Goal: Check status: Check status

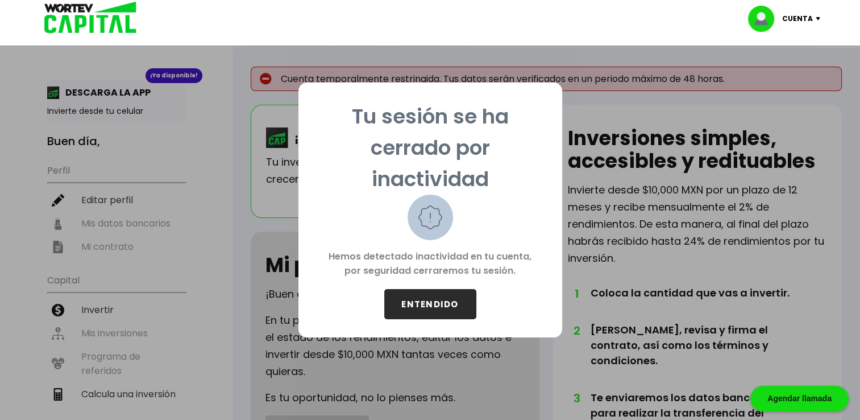
click at [435, 308] on button "ENTENDIDO" at bounding box center [430, 304] width 92 height 30
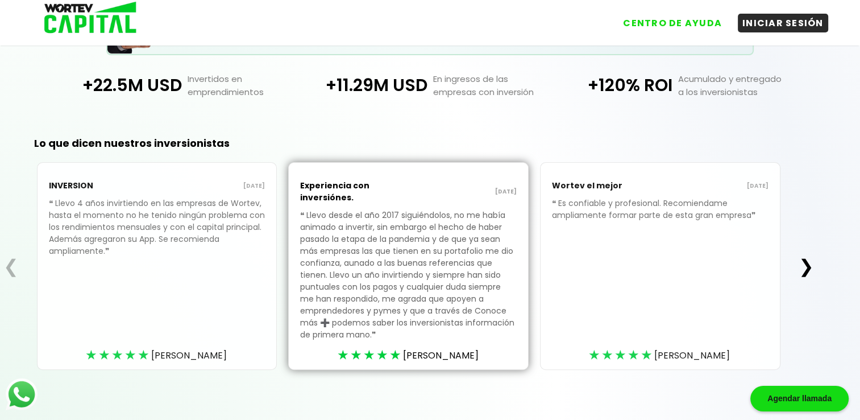
scroll to position [296, 0]
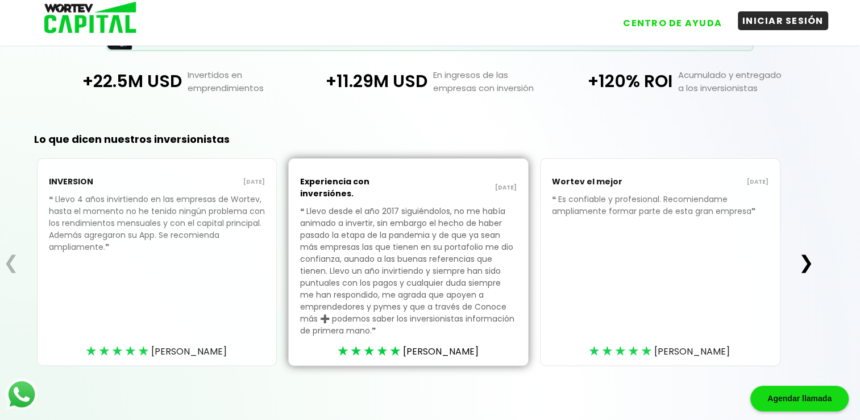
click at [789, 22] on button "INICIAR SESIÓN" at bounding box center [783, 20] width 90 height 19
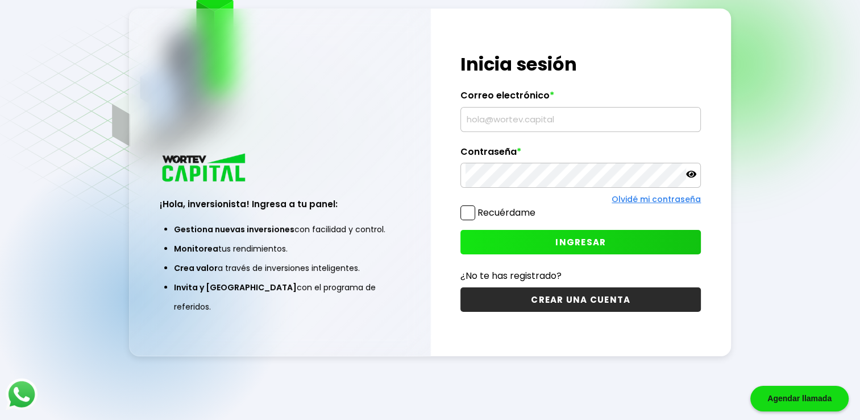
type input "[EMAIL_ADDRESS][DOMAIN_NAME]"
click at [470, 213] on span at bounding box center [467, 212] width 15 height 15
click at [538, 207] on input "Recuérdame" at bounding box center [538, 207] width 0 height 0
click at [575, 239] on span "INGRESAR" at bounding box center [580, 242] width 51 height 12
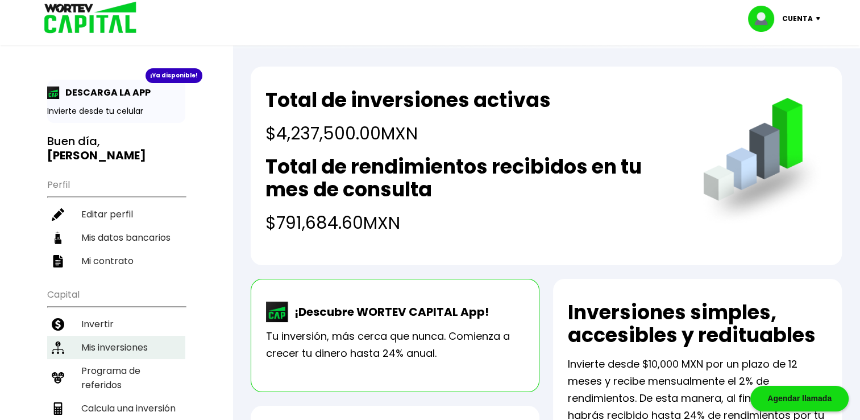
click at [109, 335] on li "Mis inversiones" at bounding box center [116, 346] width 138 height 23
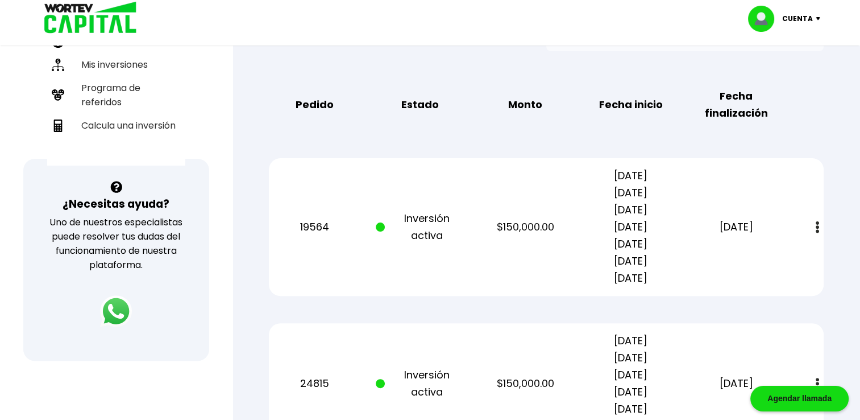
scroll to position [284, 0]
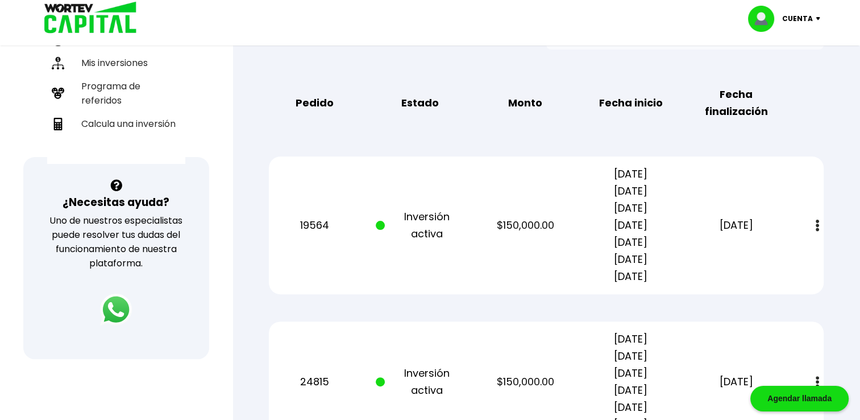
click at [451, 223] on p "Inversión activa" at bounding box center [420, 225] width 89 height 34
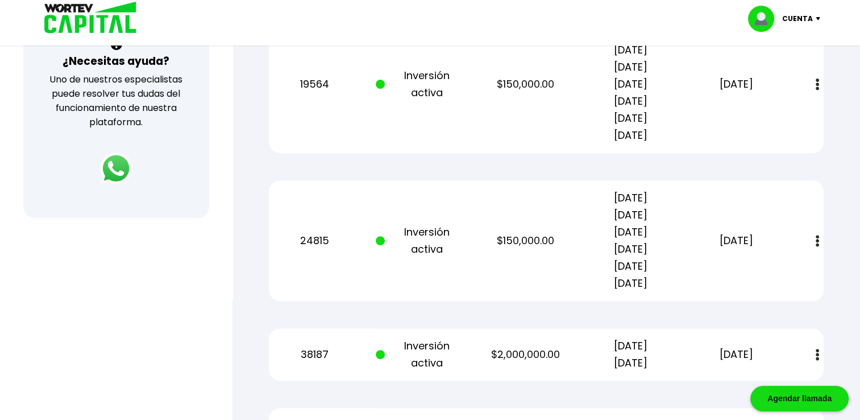
scroll to position [455, 0]
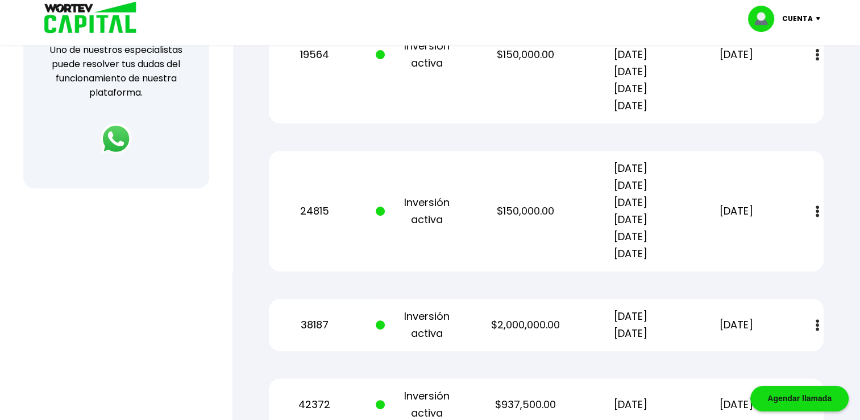
click at [545, 229] on div "24815 Inversión activa $150,000.00 [DATE] [DATE] [DATE] [DATE] [DATE] [DATE] [D…" at bounding box center [546, 211] width 555 height 121
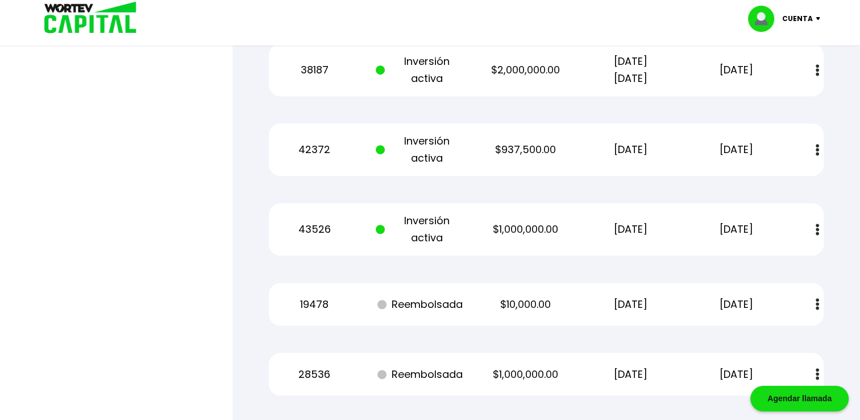
scroll to position [708, 0]
